Goal: Navigation & Orientation: Understand site structure

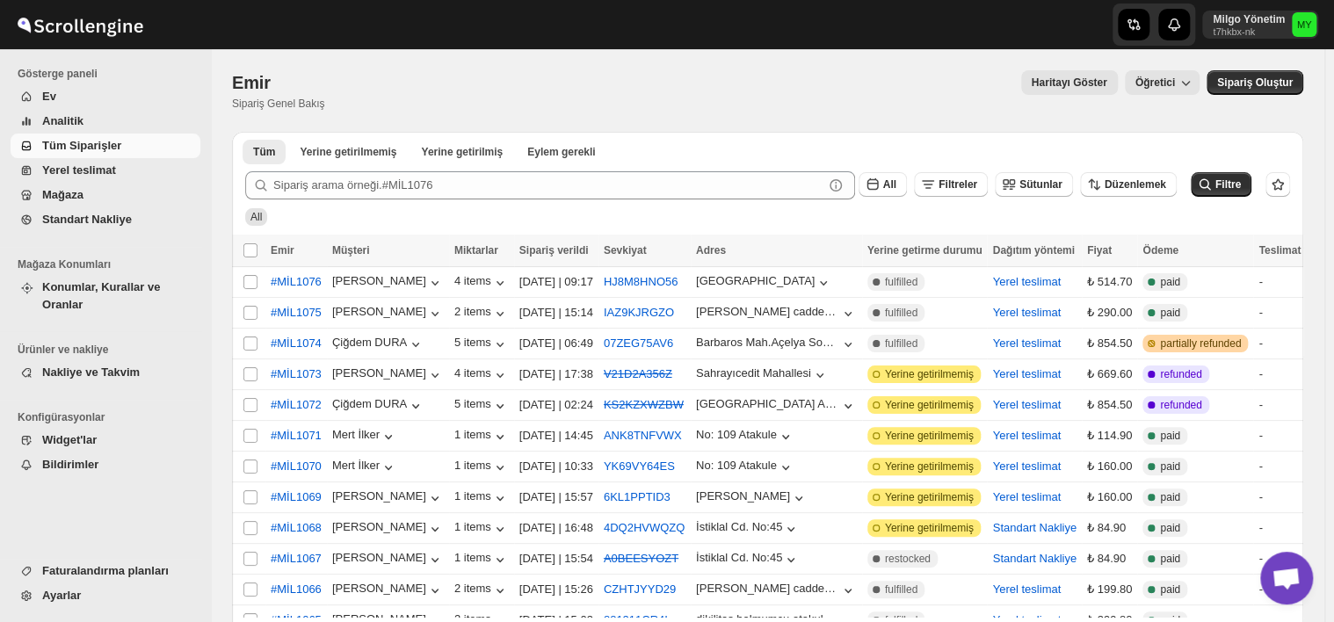
click at [77, 172] on span "Yerel teslimat" at bounding box center [79, 169] width 74 height 13
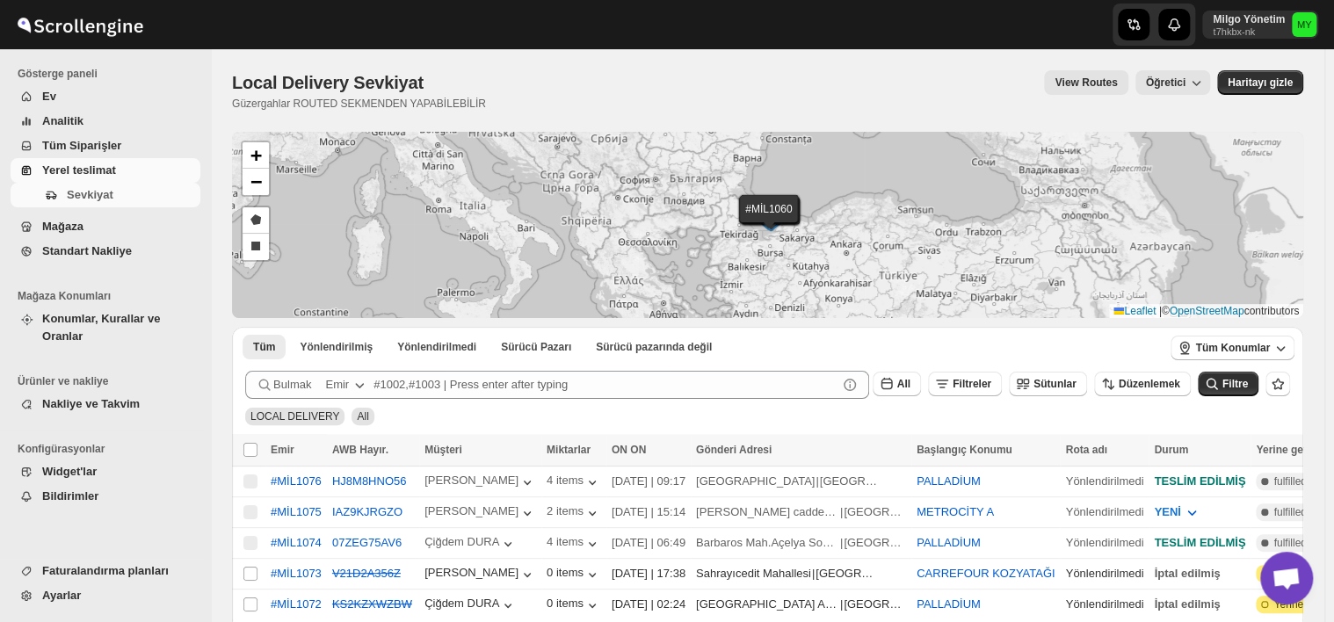
click at [66, 154] on span "Tüm Siparişler" at bounding box center [119, 146] width 155 height 18
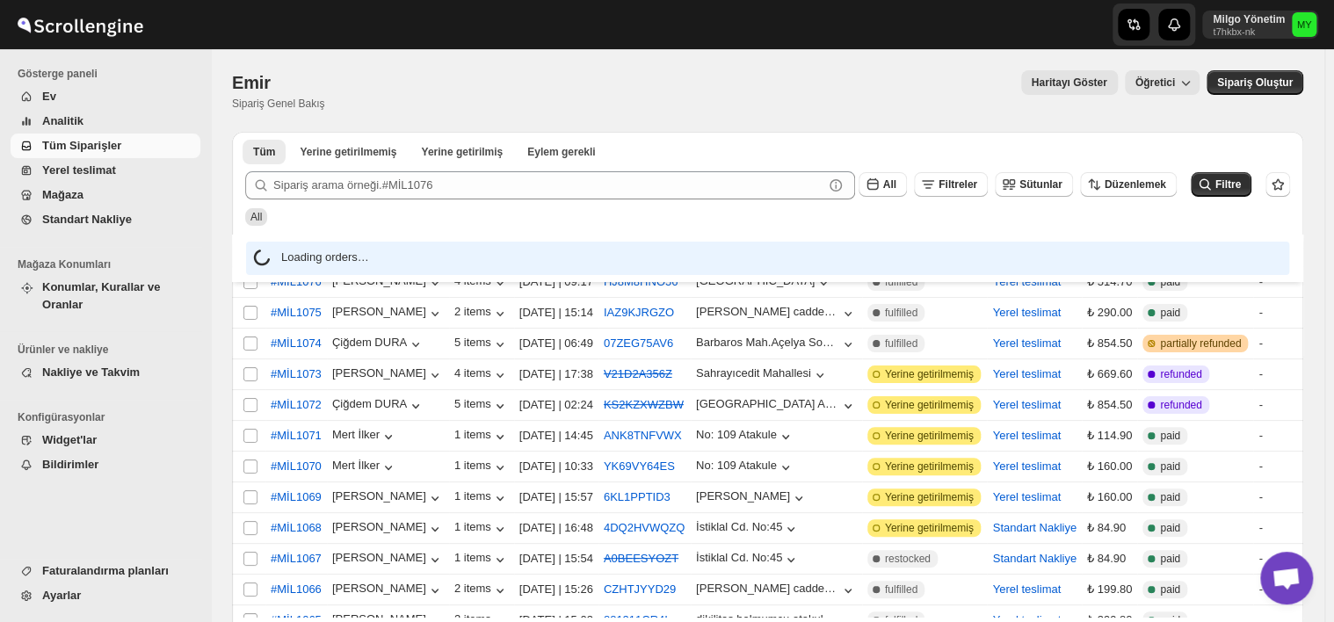
click at [58, 121] on span "Analitik" at bounding box center [62, 120] width 41 height 13
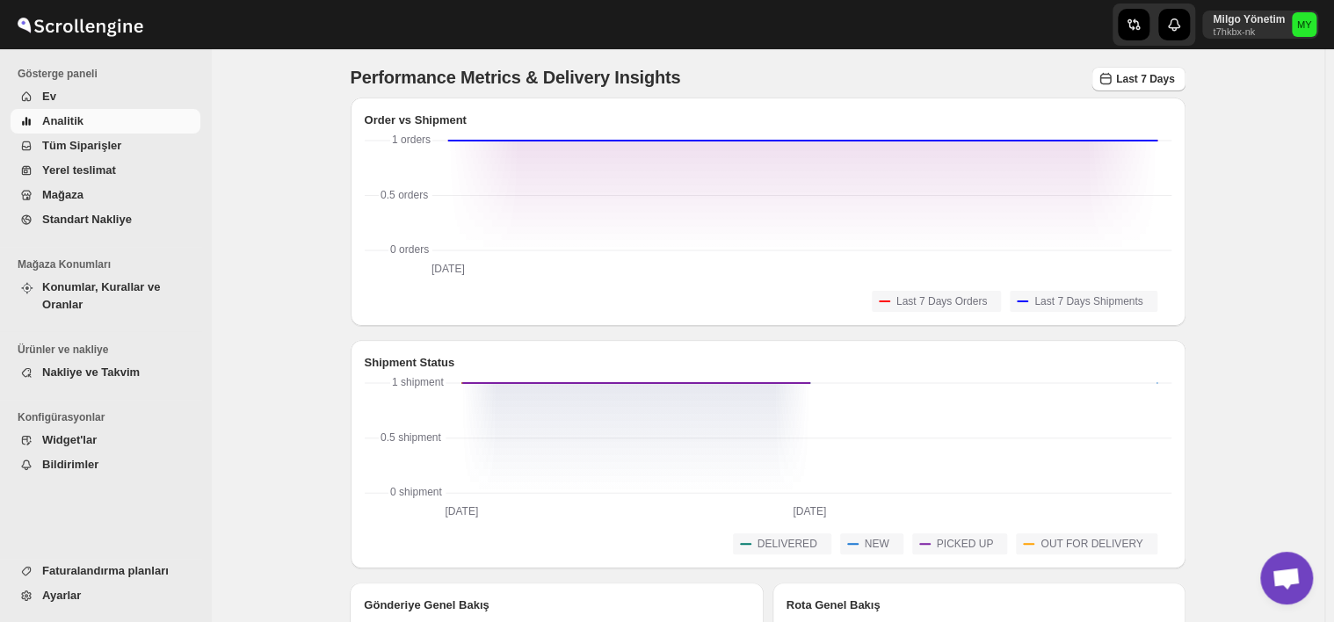
click at [51, 102] on span "Ev" at bounding box center [49, 96] width 14 height 13
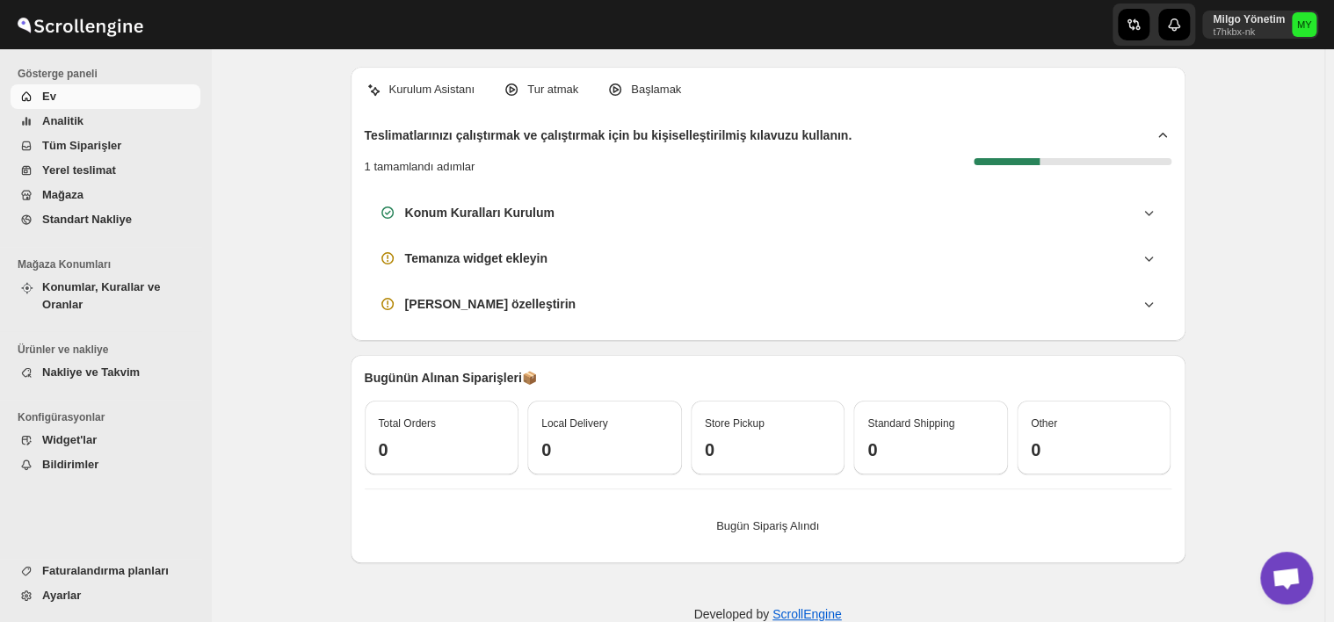
click at [69, 148] on span "Tüm Siparişler" at bounding box center [81, 145] width 79 height 13
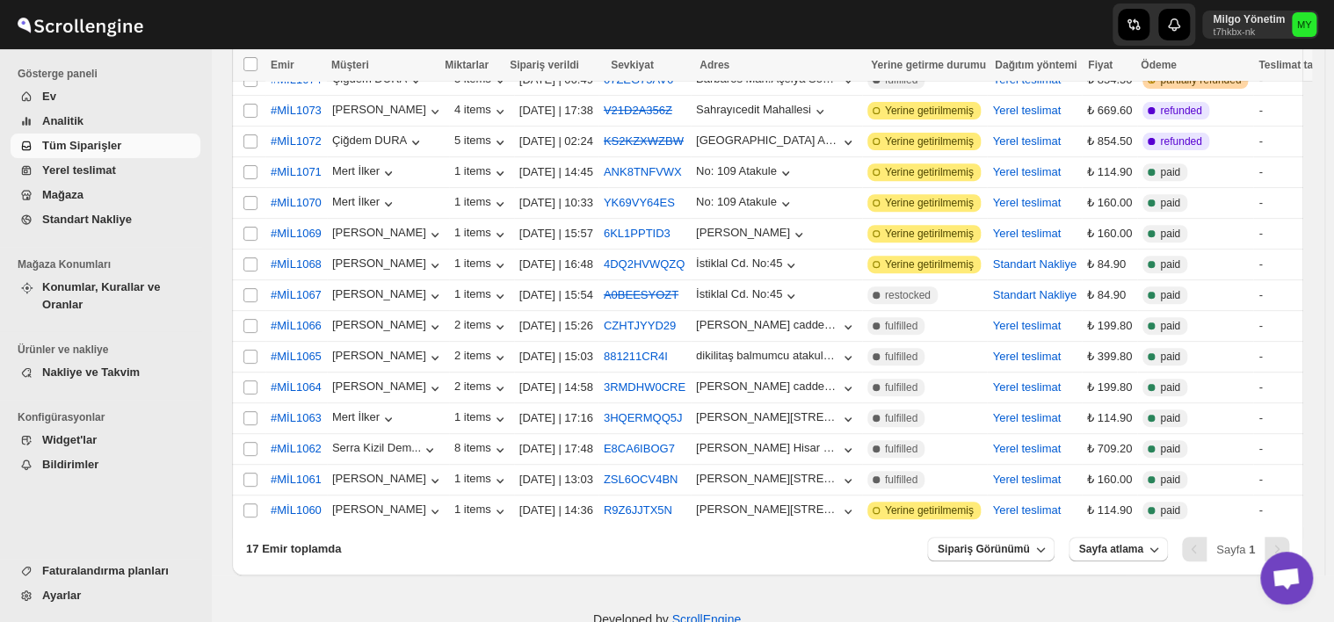
scroll to position [292, 0]
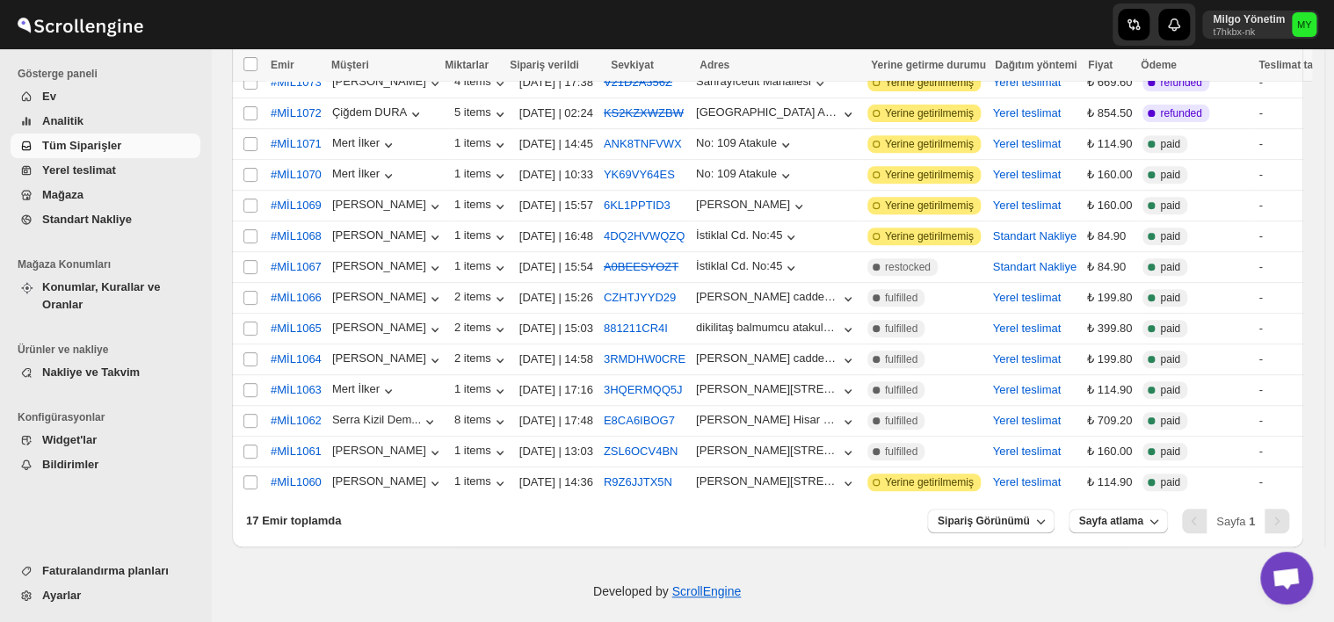
click at [105, 570] on span "Faturalandırma planları" at bounding box center [105, 570] width 127 height 13
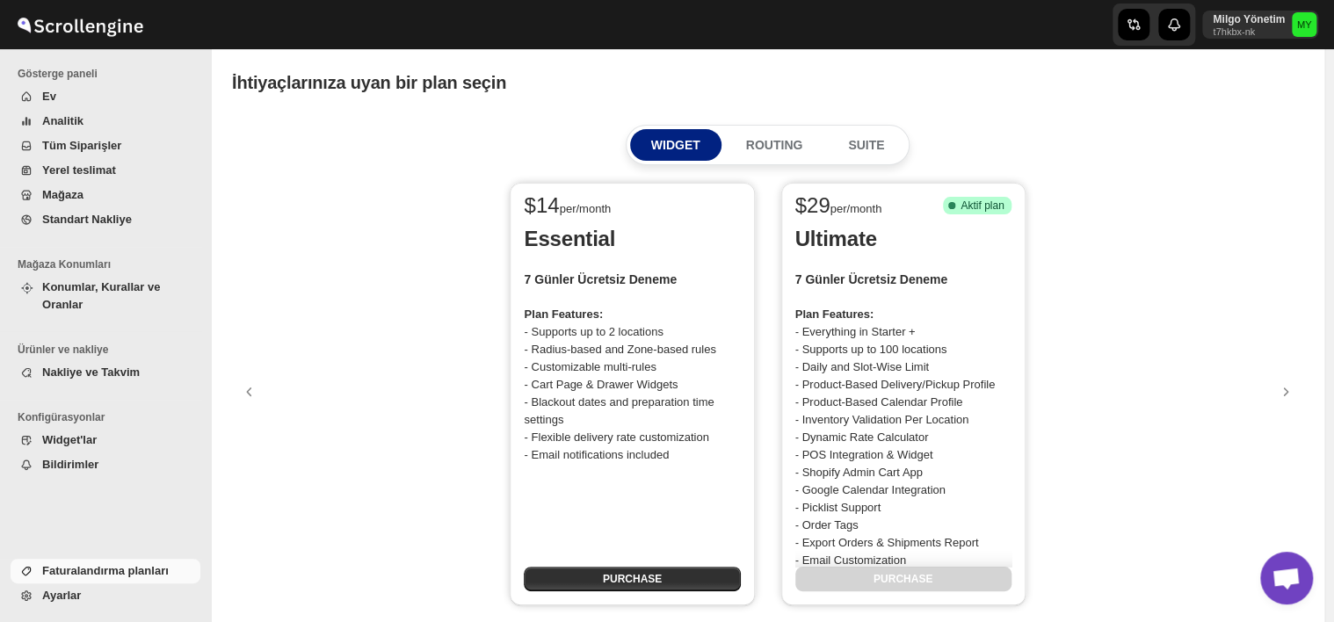
drag, startPoint x: 170, startPoint y: 32, endPoint x: 60, endPoint y: 32, distance: 109.8
click at [60, 32] on div at bounding box center [105, 25] width 211 height 44
drag, startPoint x: 60, startPoint y: 32, endPoint x: 387, endPoint y: 137, distance: 343.5
click at [391, 139] on div "WIDGET ROUTING SUITE" at bounding box center [767, 145] width 1071 height 40
click at [109, 150] on span "Tüm Siparişler" at bounding box center [81, 145] width 79 height 13
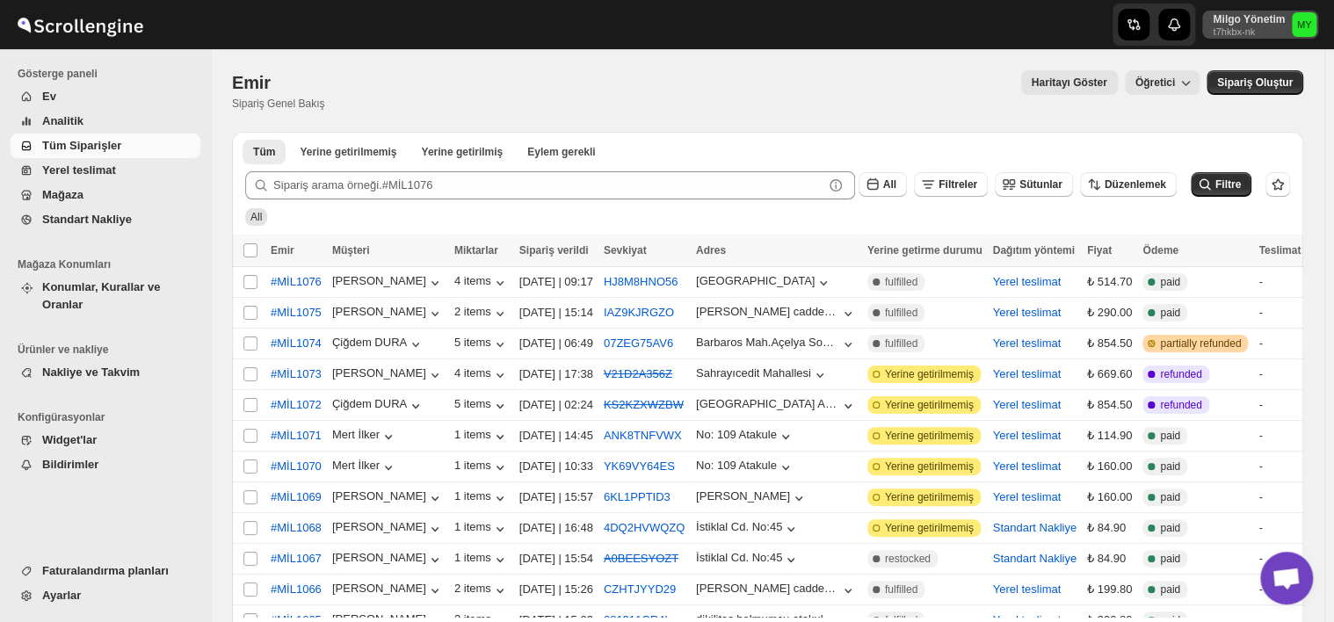
click at [1283, 20] on p "Milgo Yönetim" at bounding box center [1249, 19] width 72 height 14
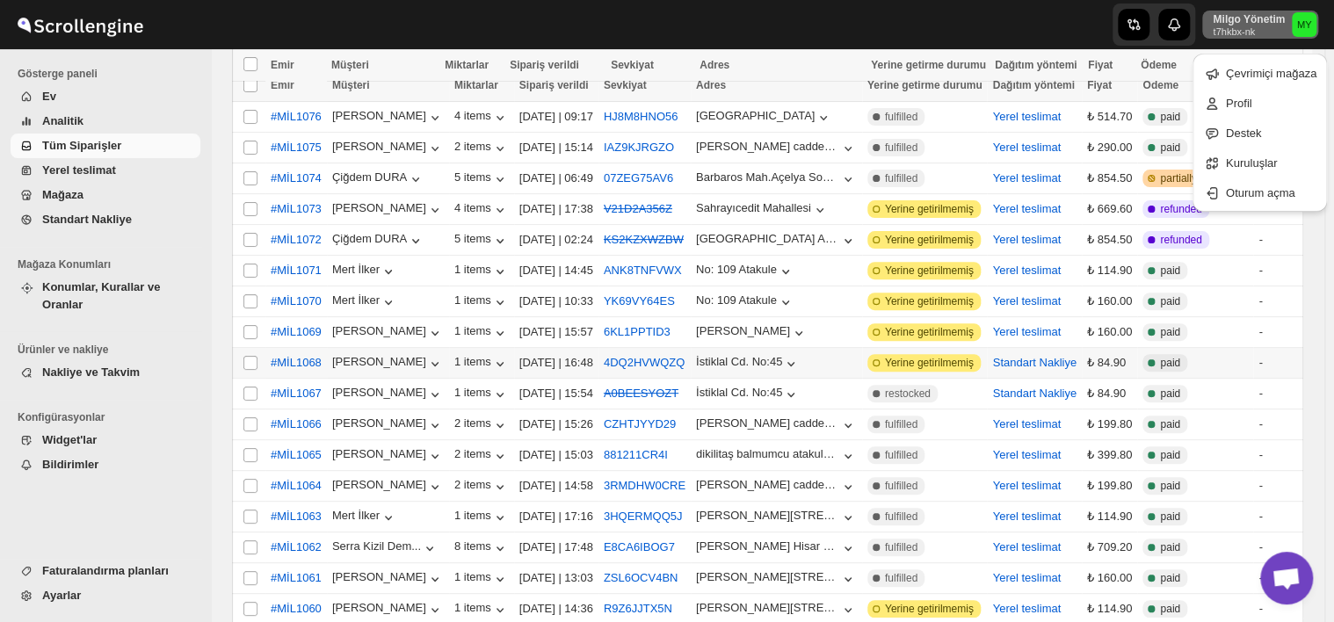
scroll to position [292, 0]
